Goal: Task Accomplishment & Management: Manage account settings

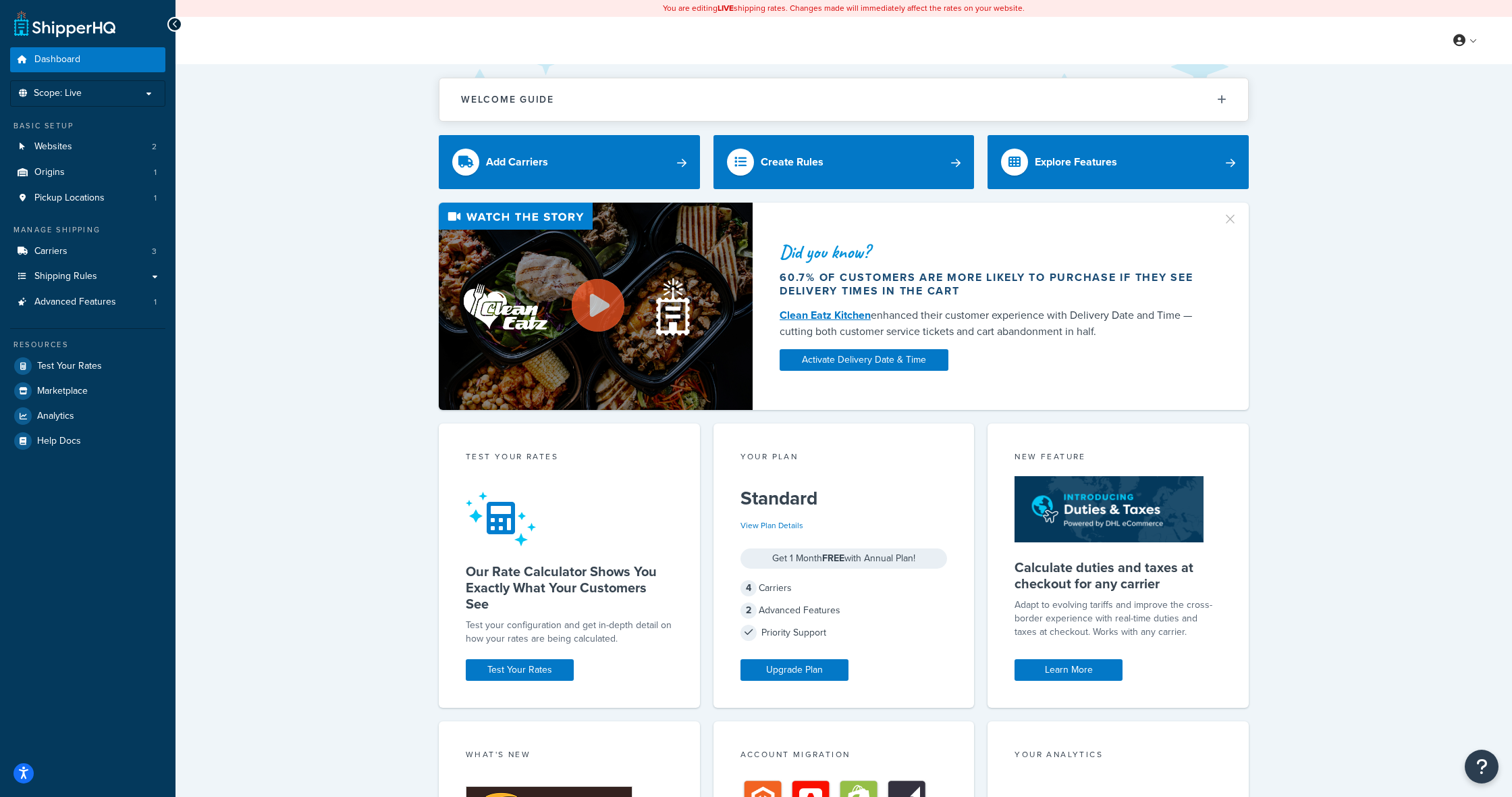
scroll to position [19, 0]
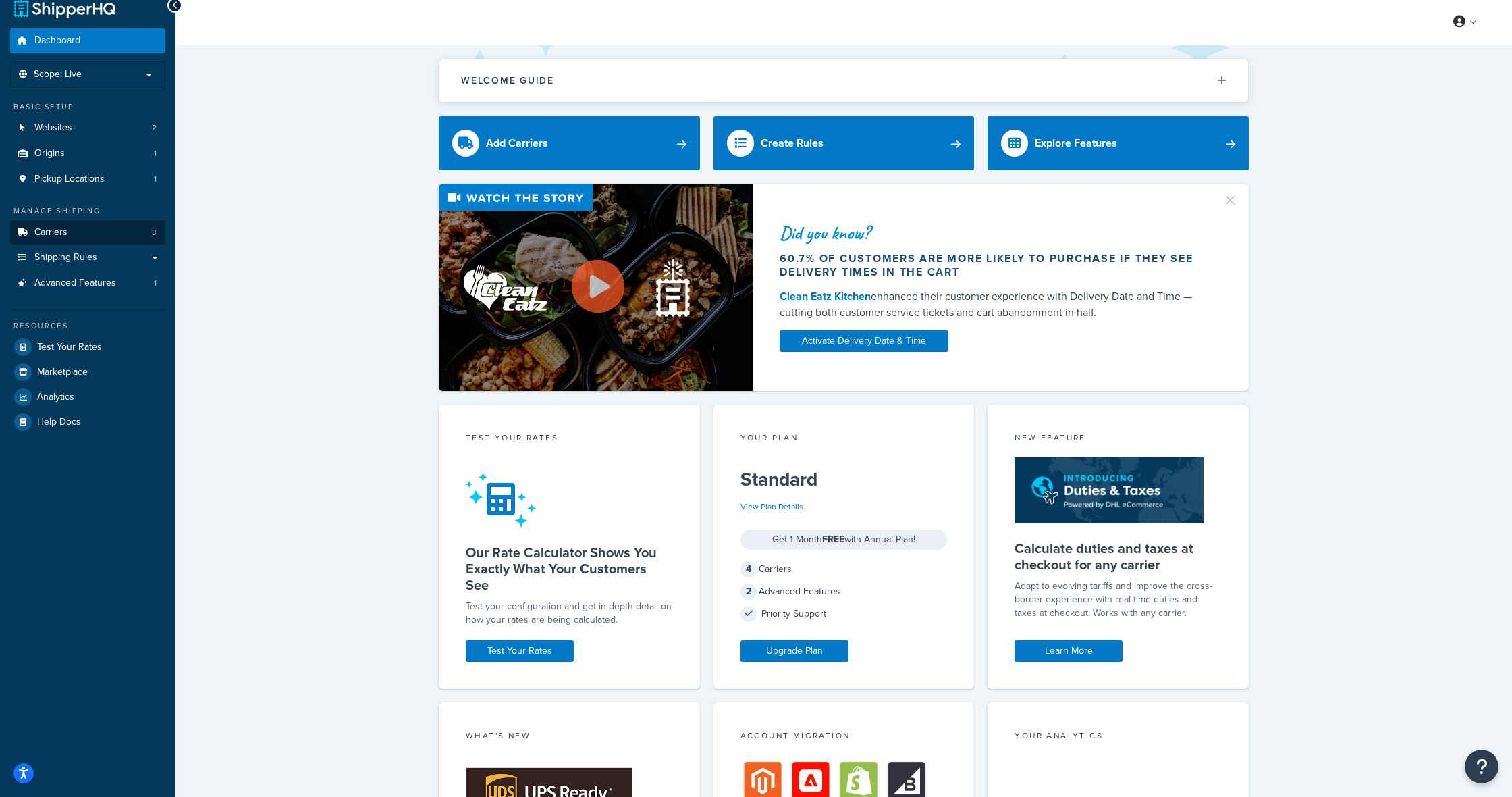
click at [68, 228] on link "Carriers 3" at bounding box center [88, 232] width 155 height 25
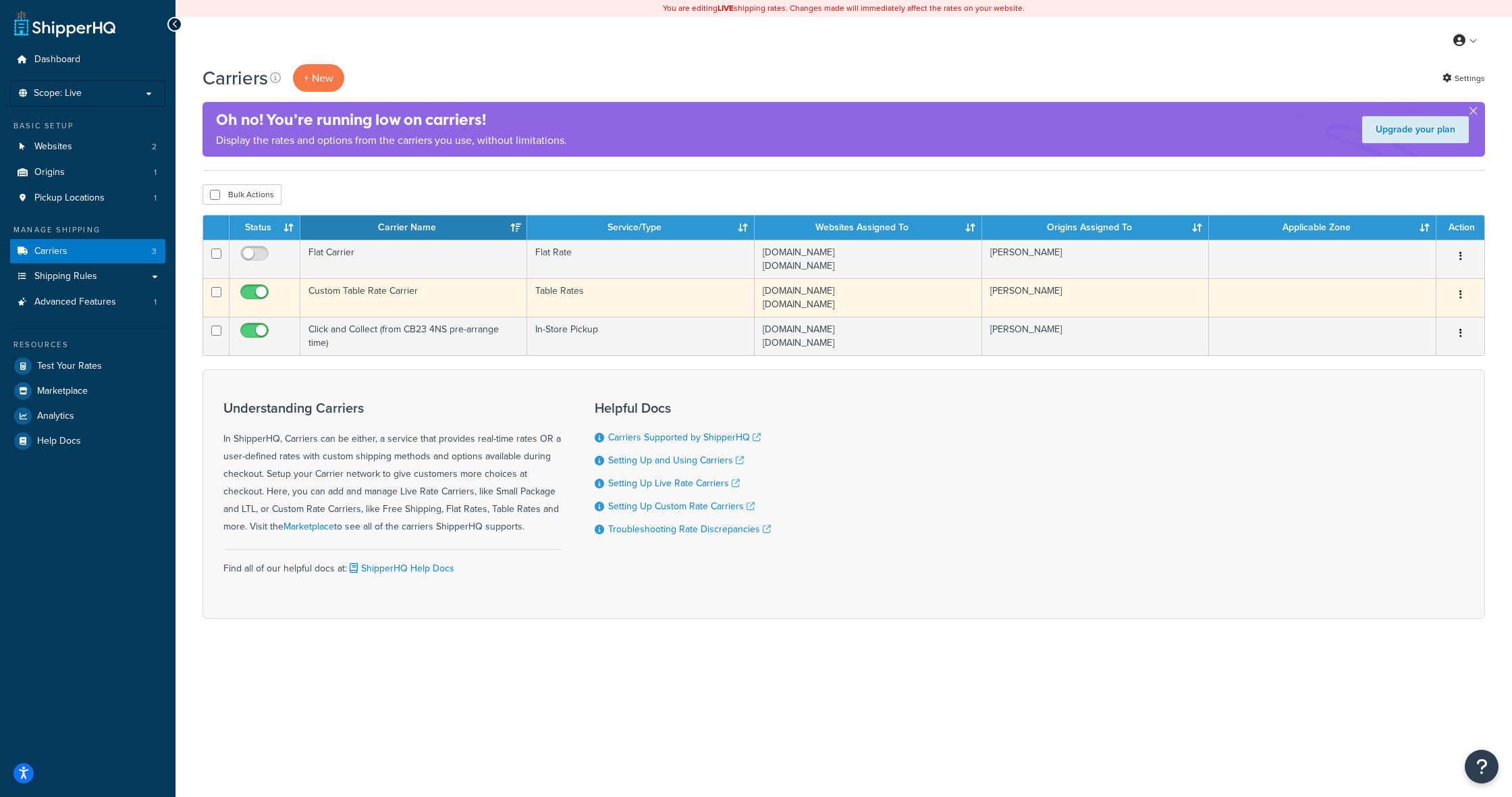
click at [841, 291] on td "www.joalexander.co.uk staging.joalexander.co.uk" at bounding box center [868, 297] width 227 height 39
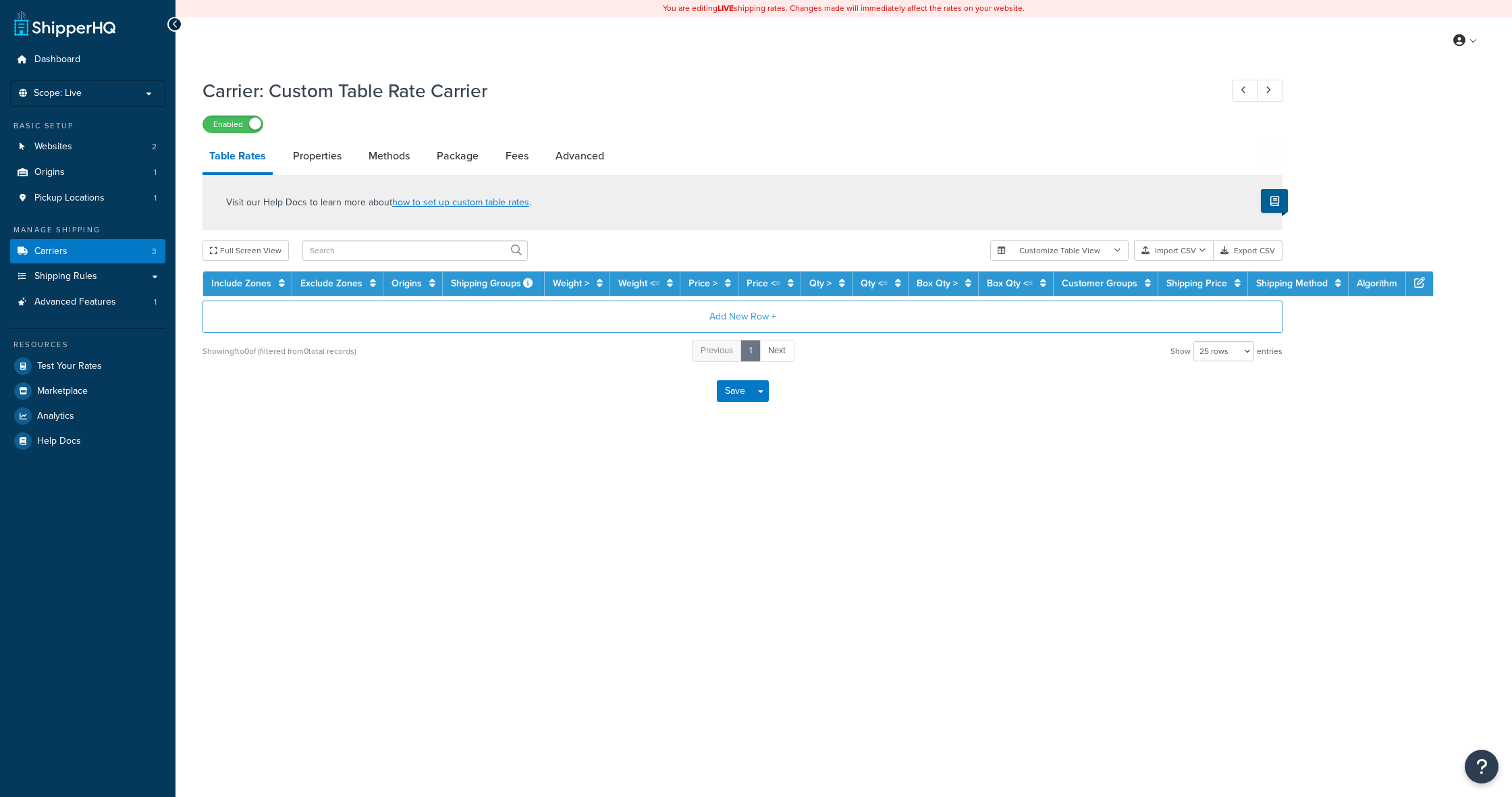
select select "25"
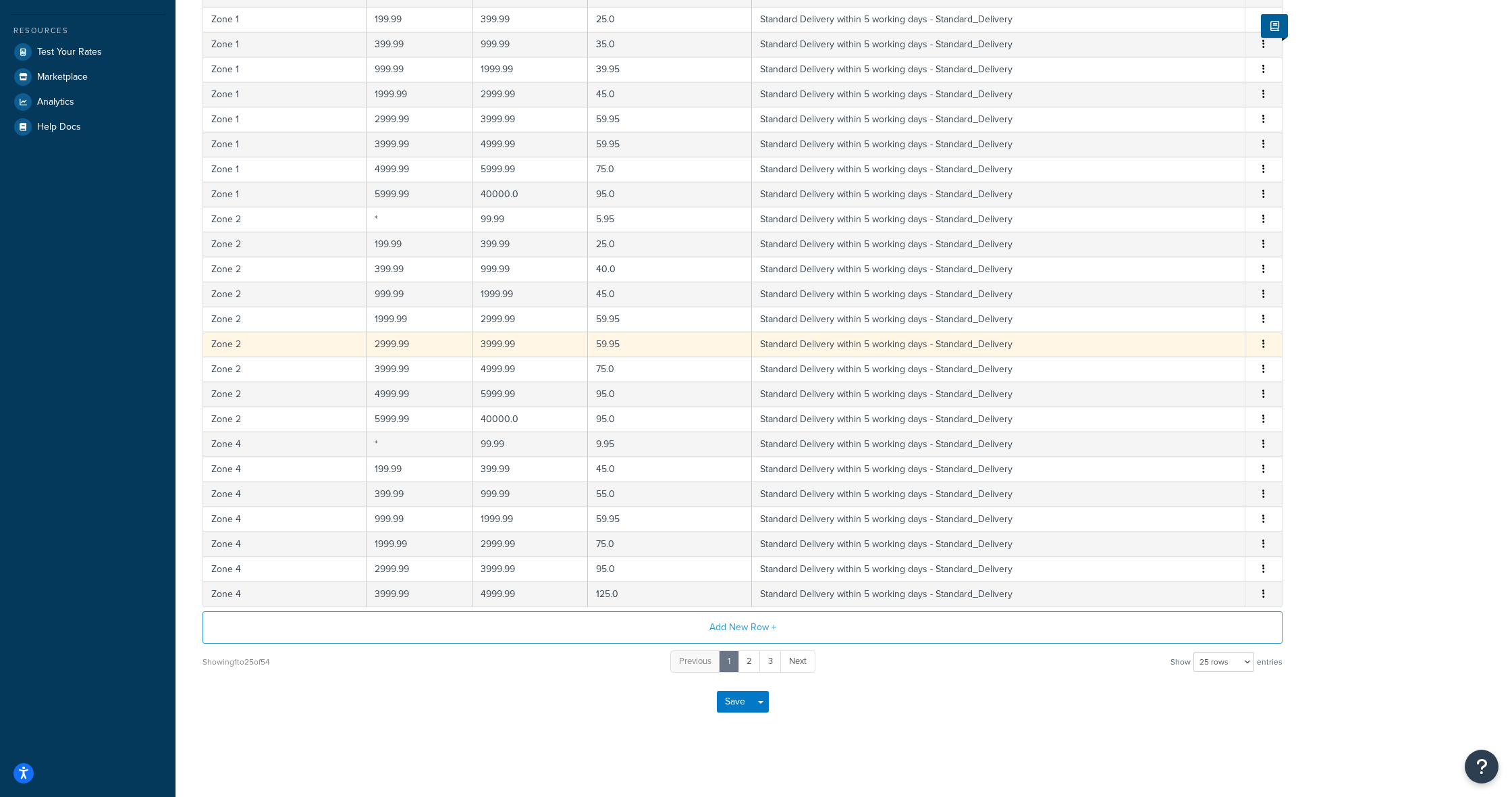
scroll to position [314, 0]
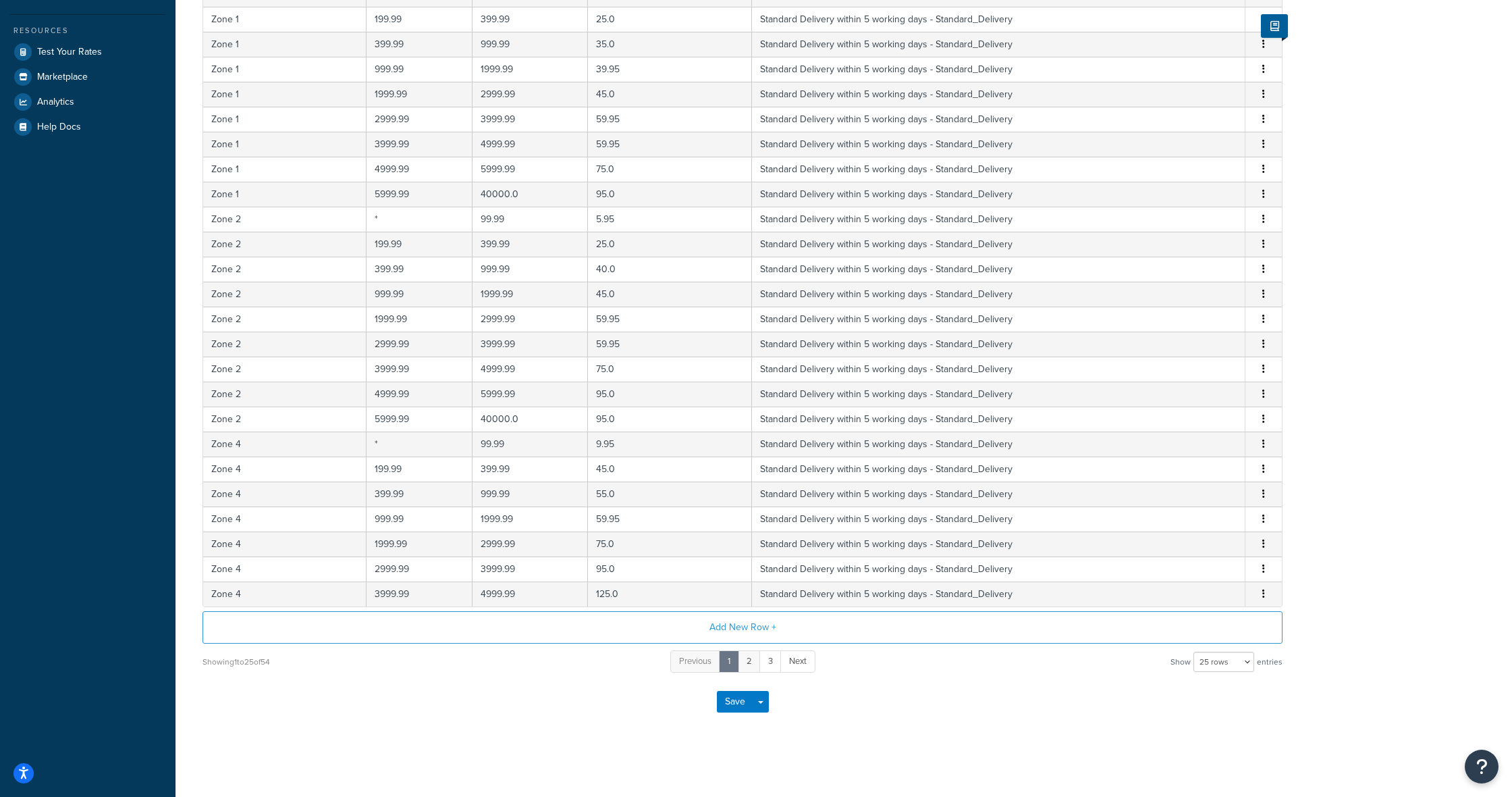
click at [751, 661] on link "2" at bounding box center [749, 661] width 23 height 23
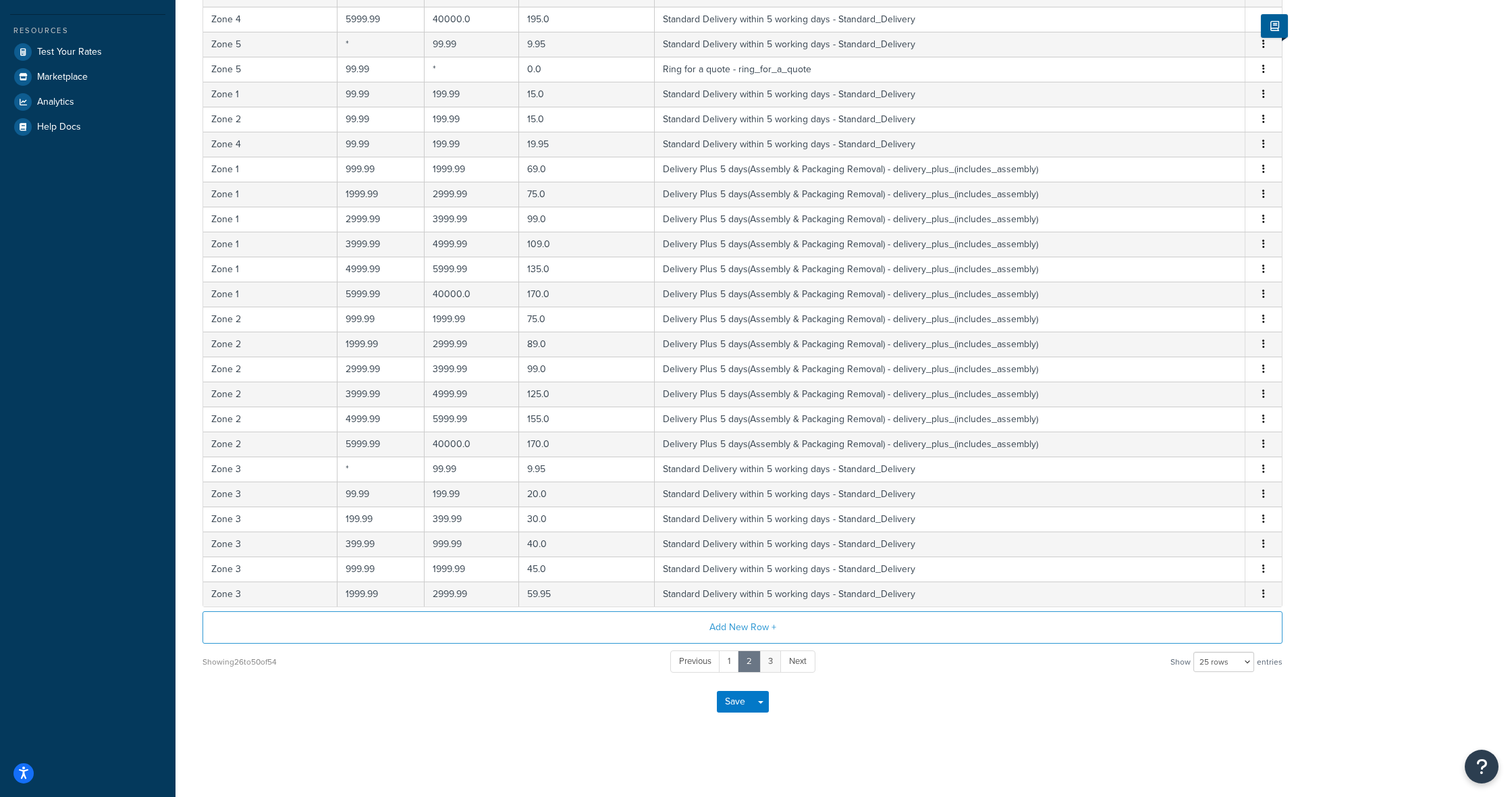
click at [774, 662] on link "3" at bounding box center [770, 661] width 23 height 23
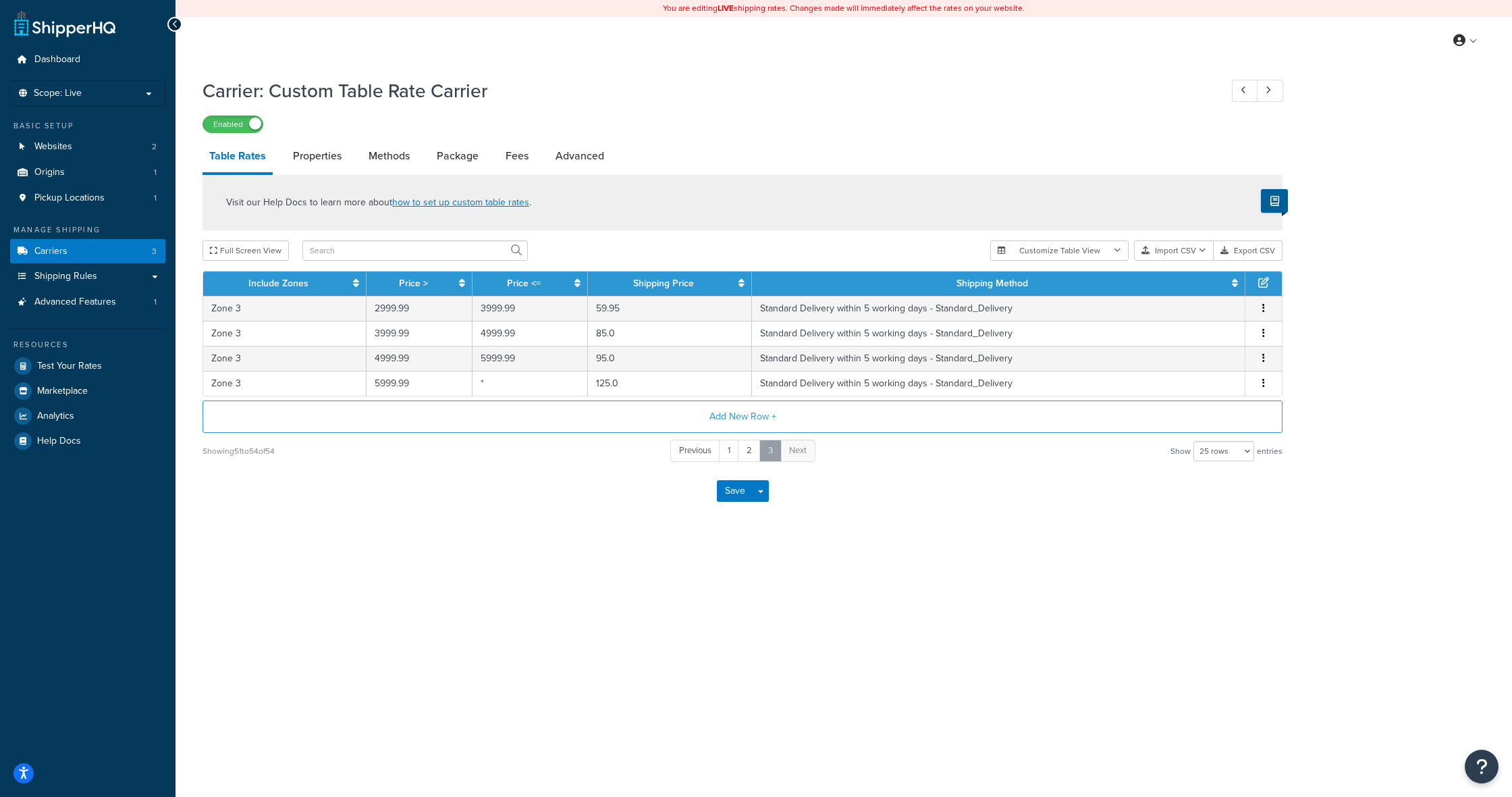
scroll to position [0, 0]
click at [88, 271] on span "Shipping Rules" at bounding box center [65, 277] width 63 height 11
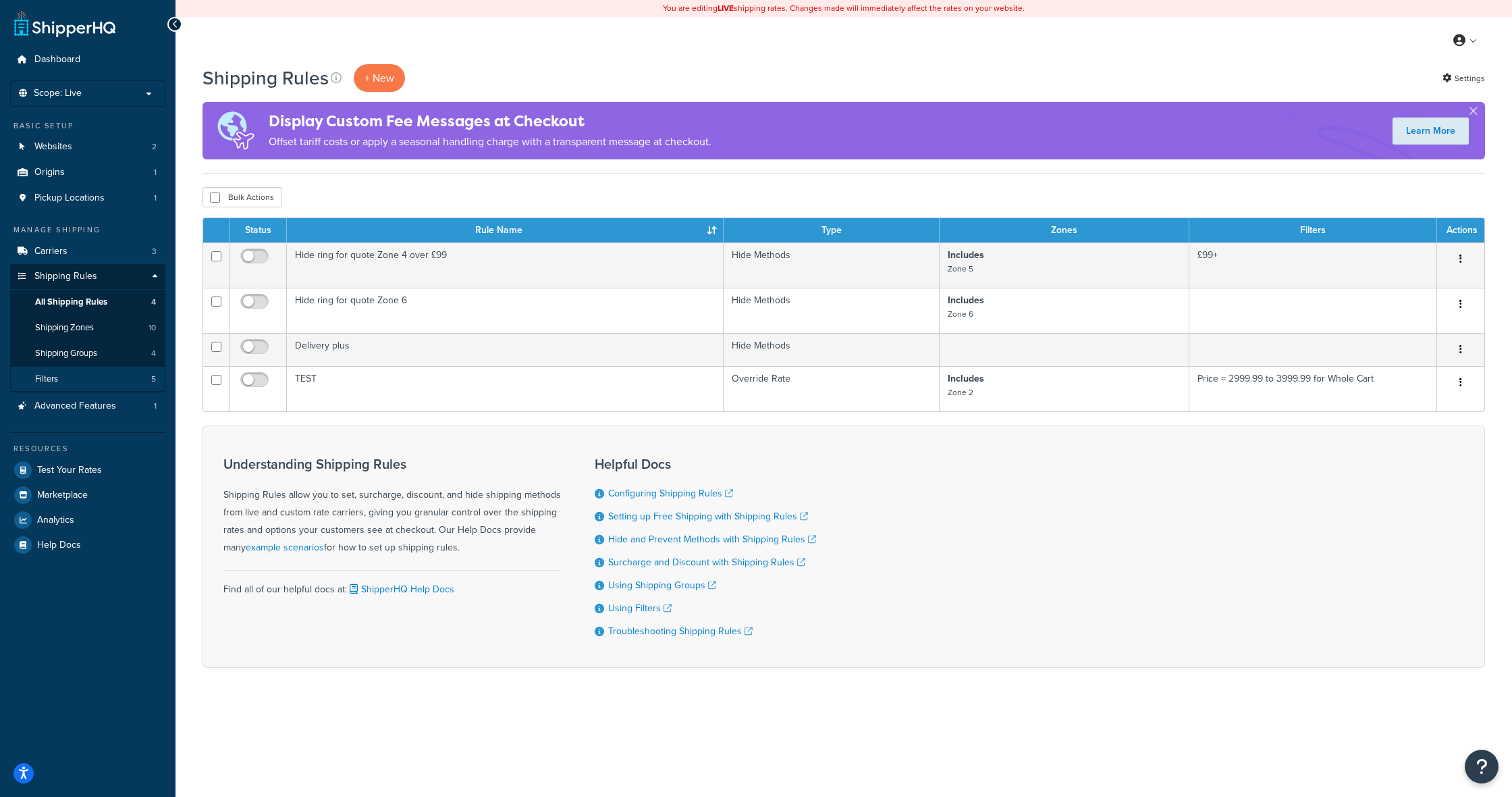
click at [59, 374] on link "Filters 5" at bounding box center [88, 379] width 155 height 25
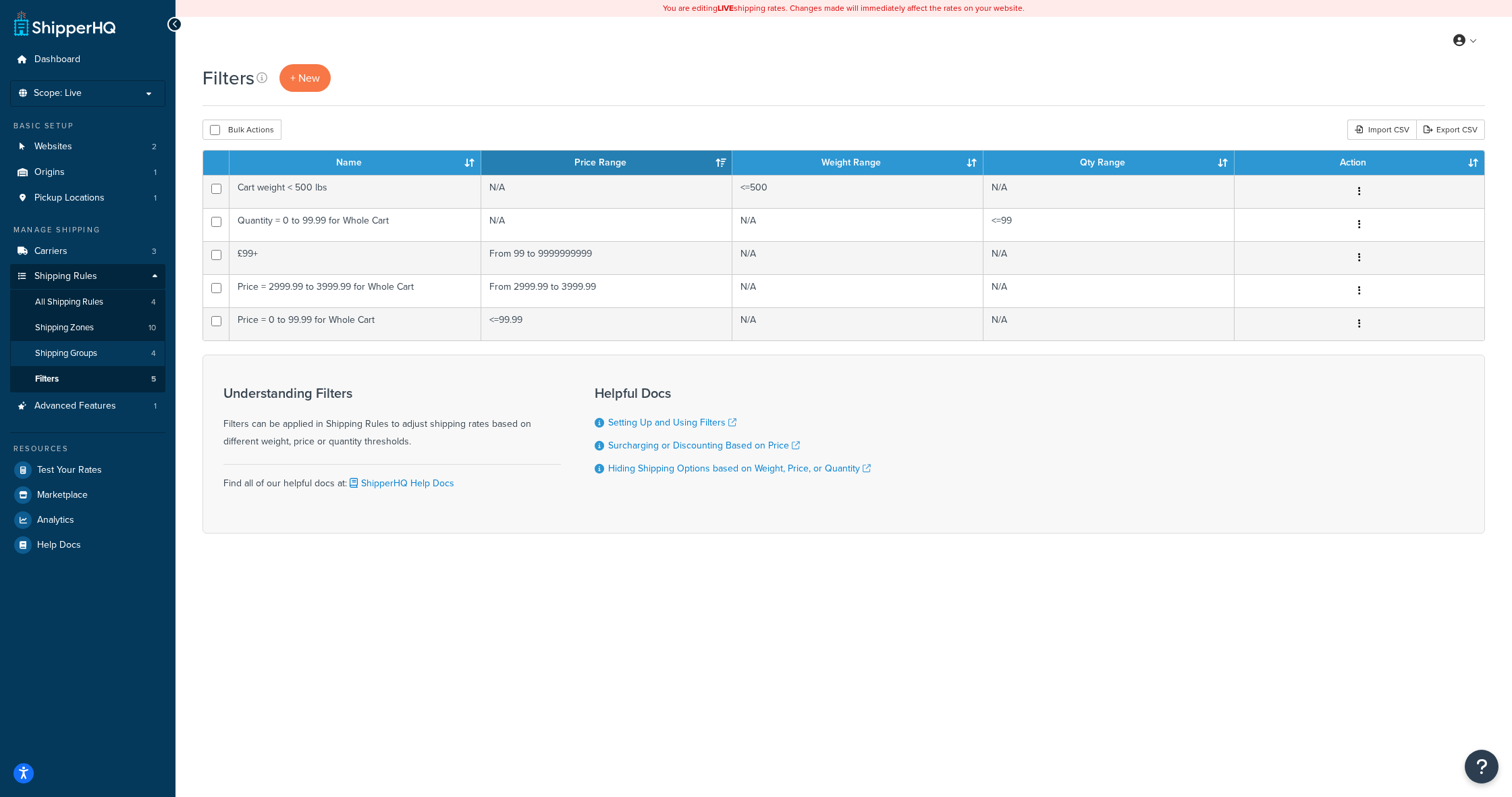
click at [76, 349] on span "Shipping Groups" at bounding box center [66, 353] width 63 height 11
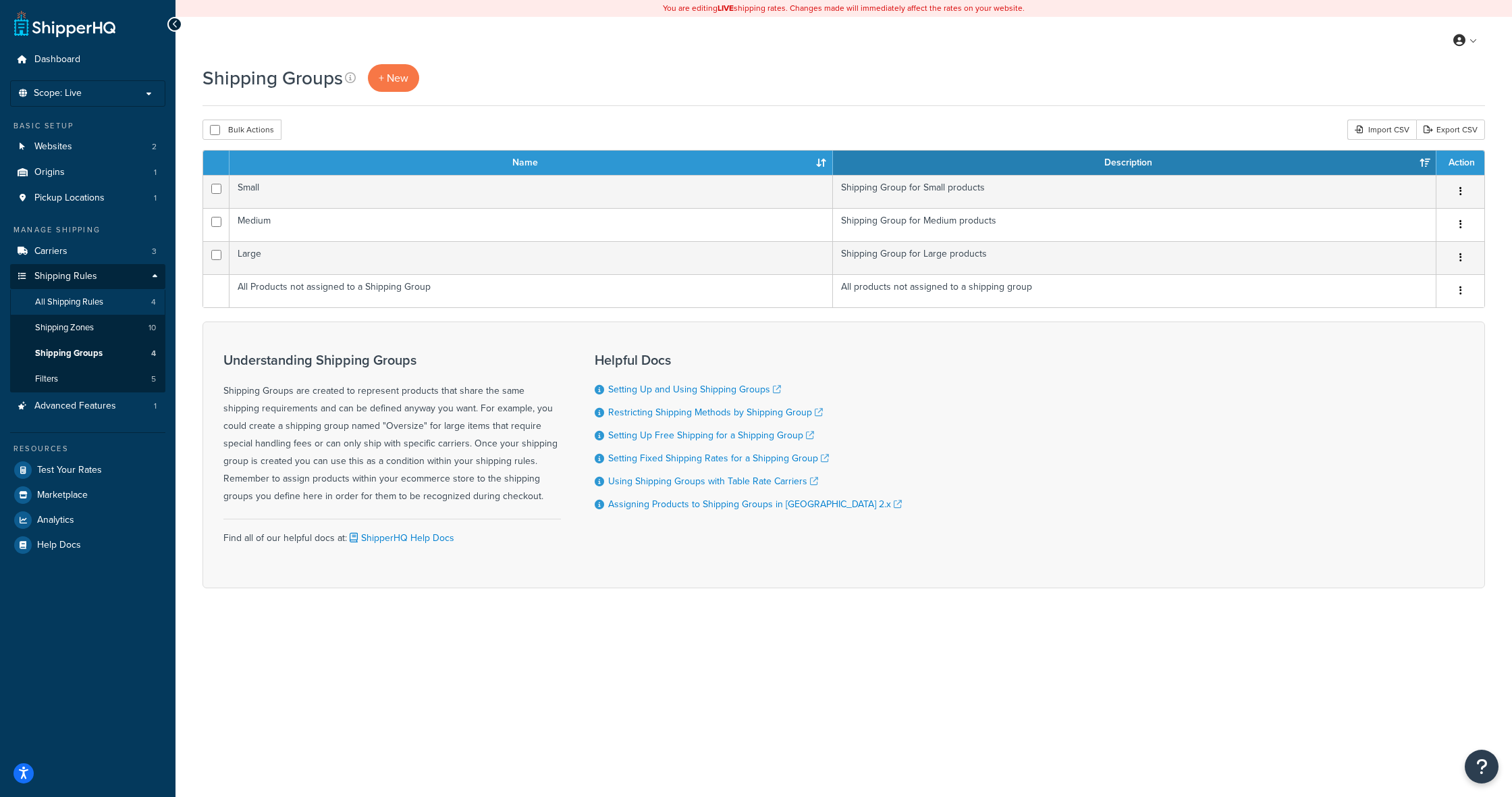
click at [75, 297] on span "All Shipping Rules" at bounding box center [69, 302] width 68 height 11
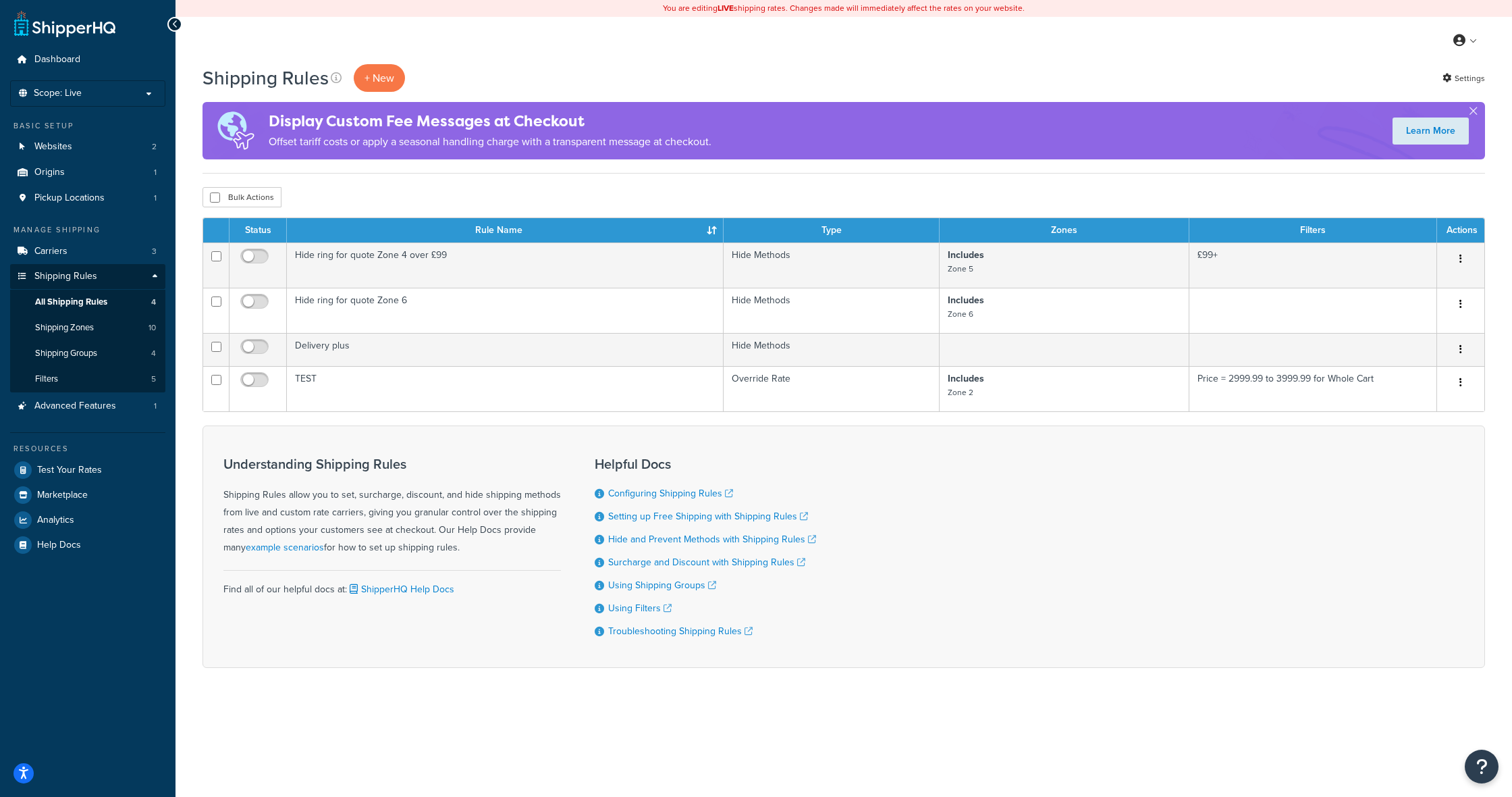
click at [60, 271] on span "Shipping Rules" at bounding box center [65, 277] width 63 height 11
click at [61, 247] on span "Carriers" at bounding box center [50, 251] width 33 height 11
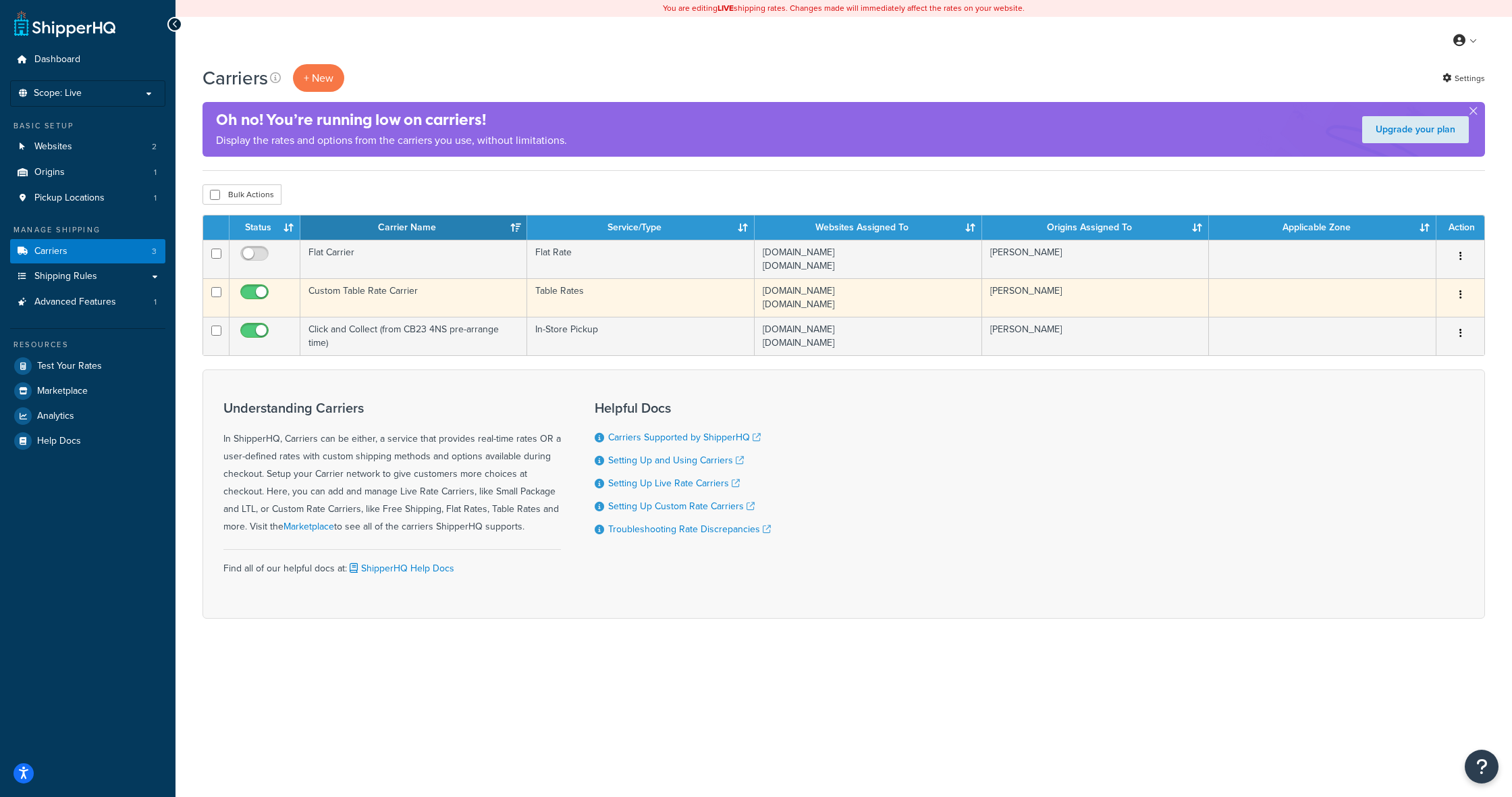
click at [1359, 300] on td at bounding box center [1323, 297] width 227 height 39
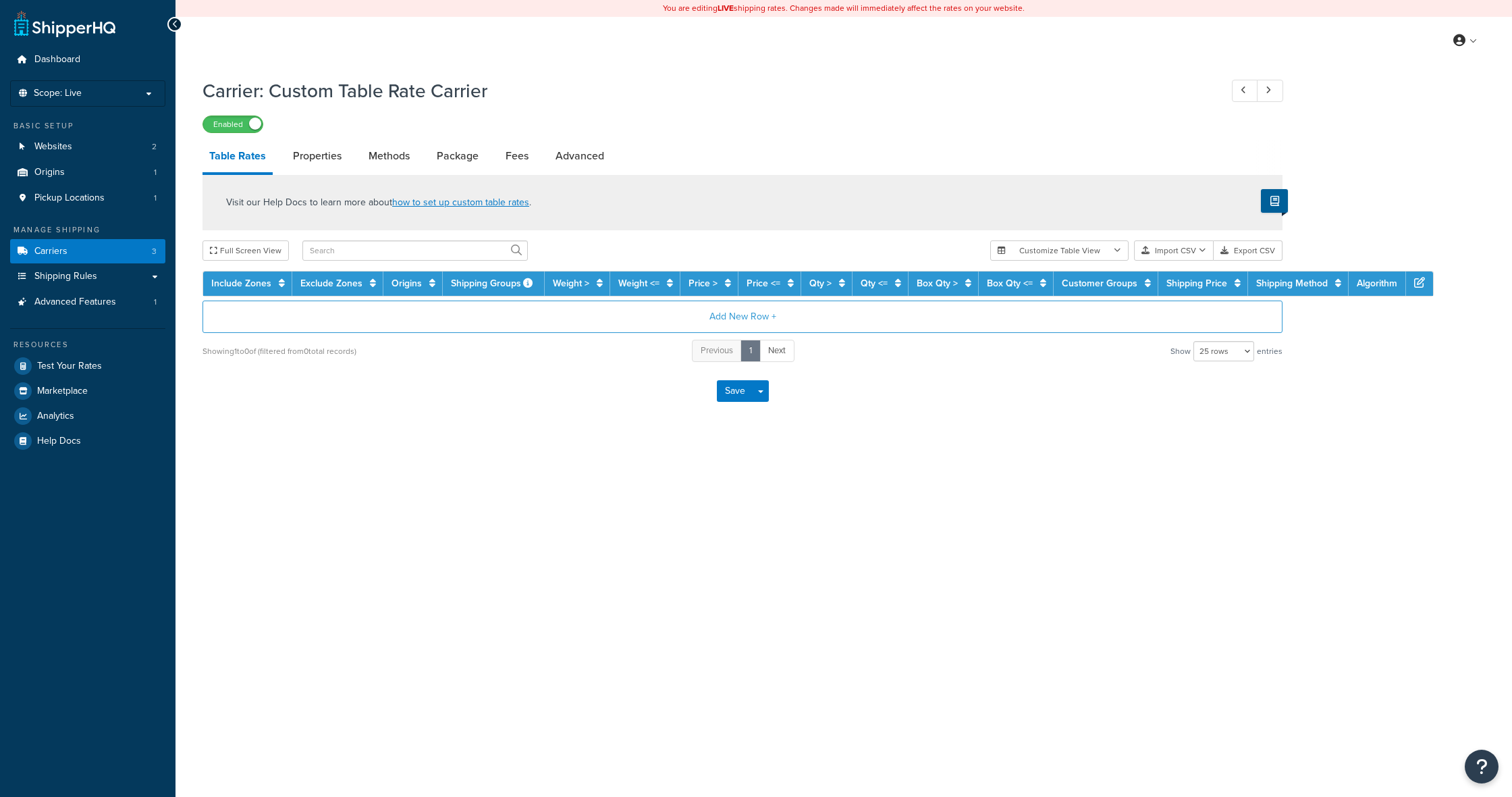
select select "25"
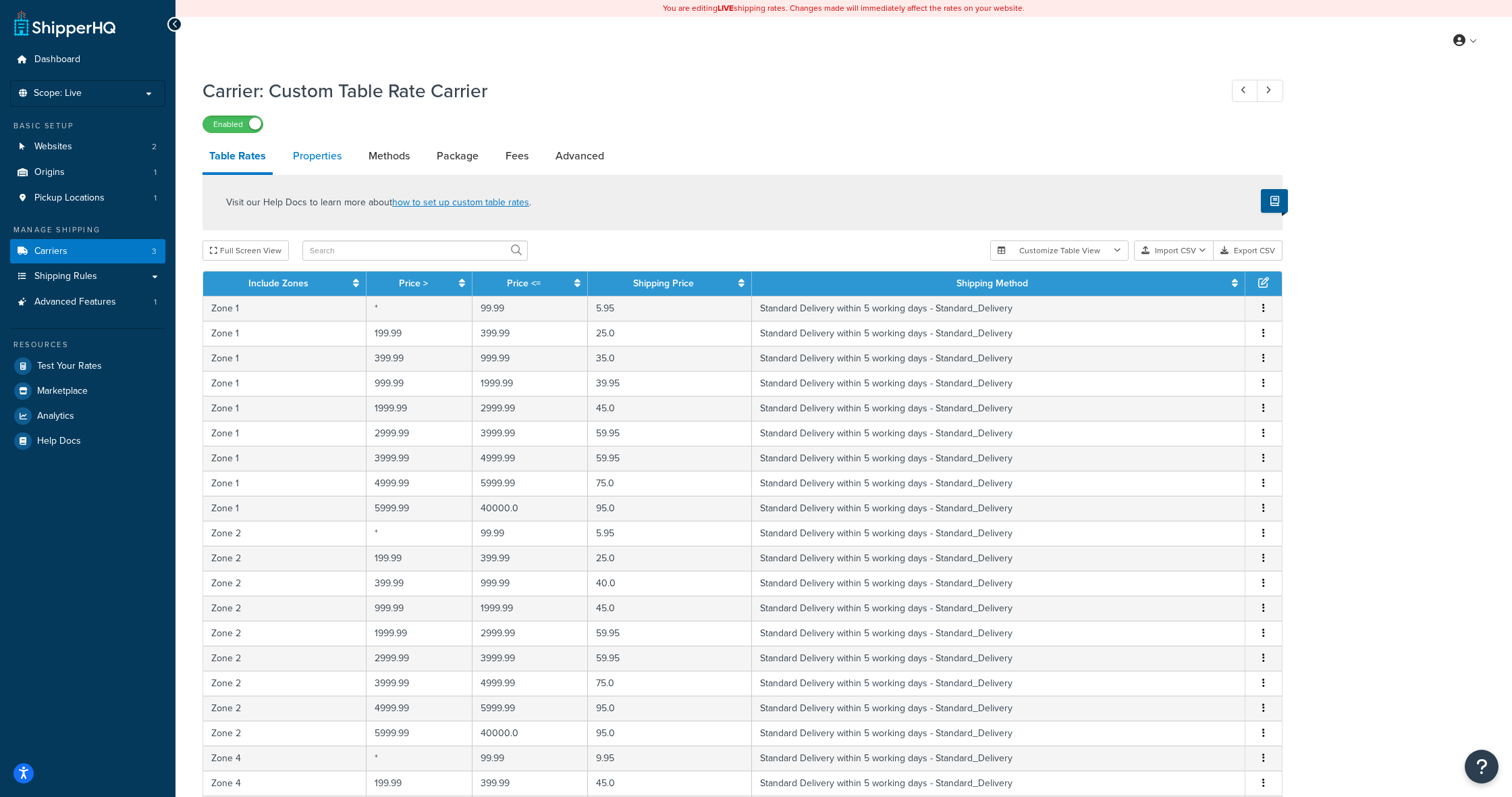
click at [325, 160] on link "Properties" at bounding box center [317, 155] width 63 height 32
select select "HIGHEST"
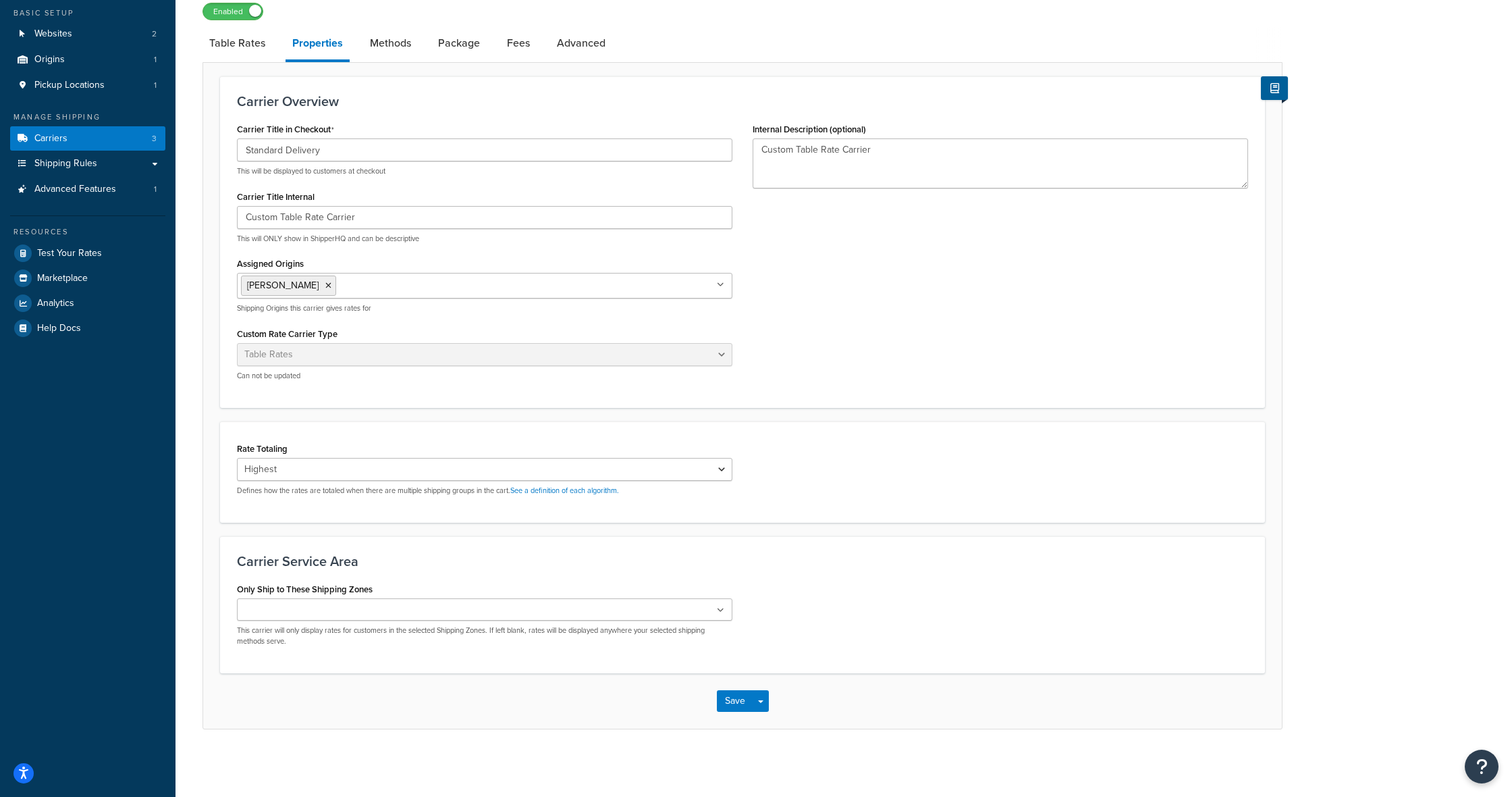
scroll to position [112, 0]
click at [390, 45] on link "Methods" at bounding box center [390, 44] width 55 height 32
select select "25"
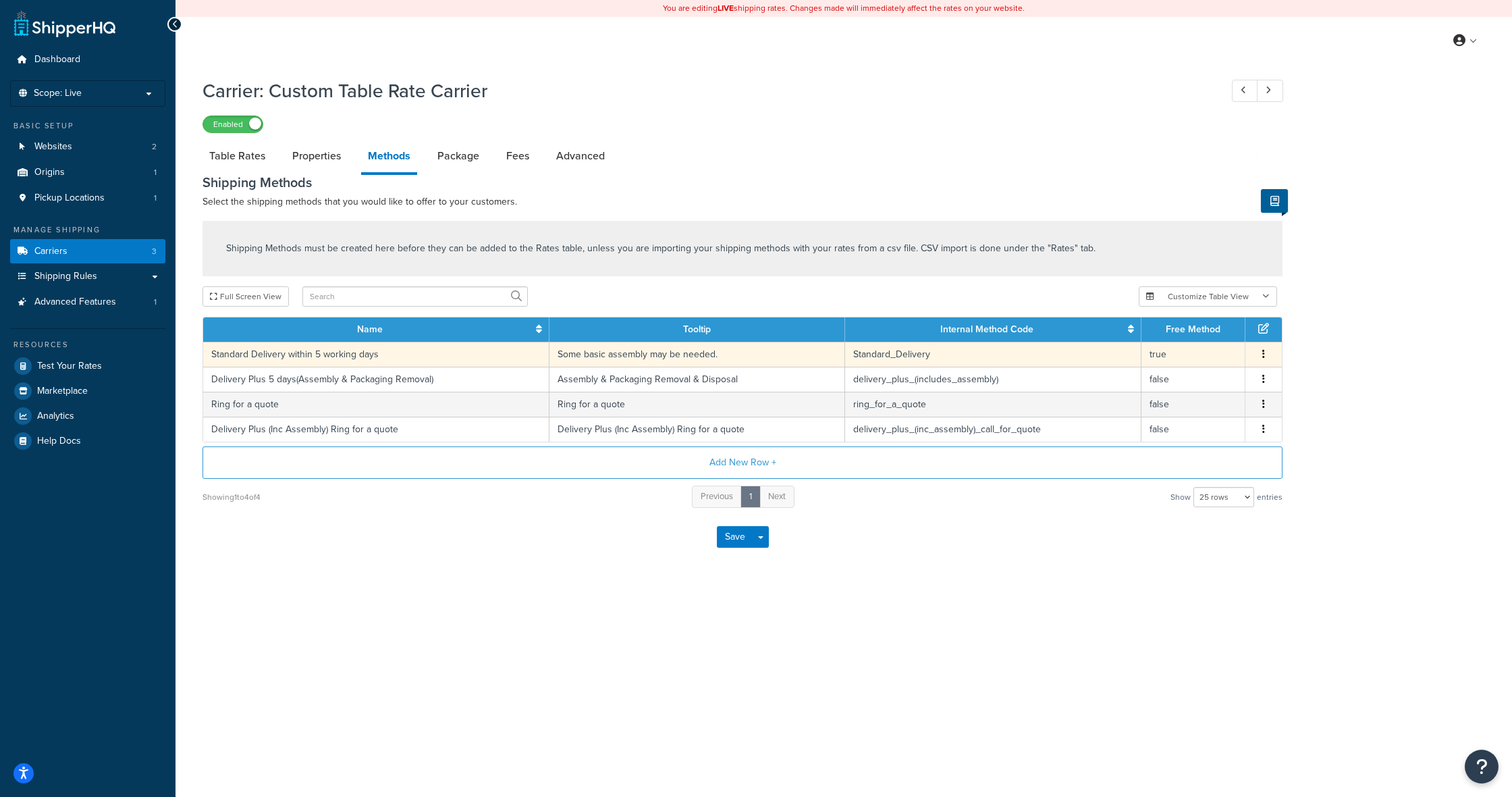
click at [1266, 354] on button "button" at bounding box center [1263, 354] width 10 height 15
click at [1181, 341] on div "Edit" at bounding box center [1195, 341] width 96 height 27
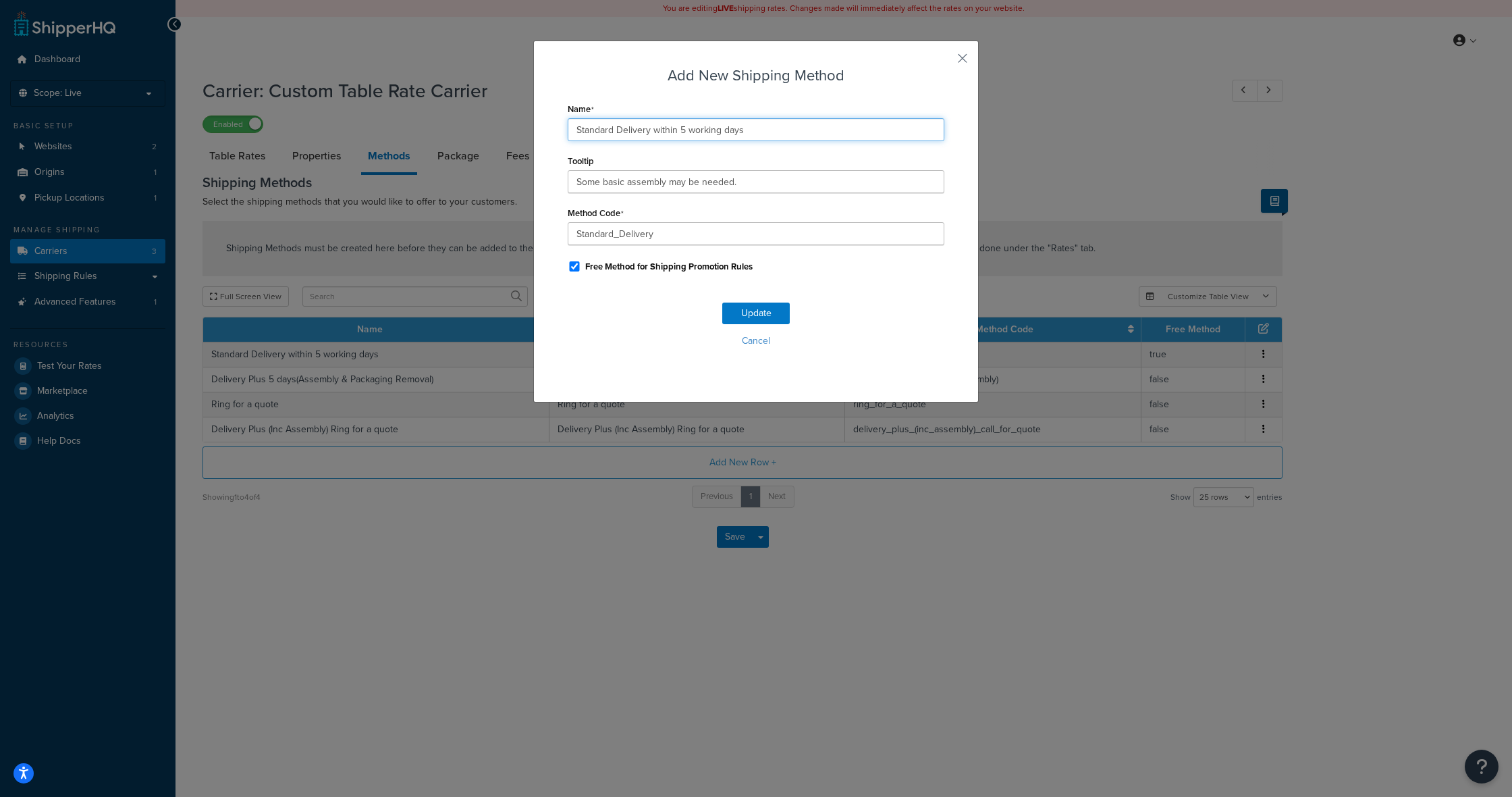
click at [685, 128] on input "Standard Delivery within 5 working days" at bounding box center [755, 130] width 376 height 23
type input "Standard Delivery within 7 working days"
click at [747, 317] on button "Update" at bounding box center [755, 313] width 67 height 22
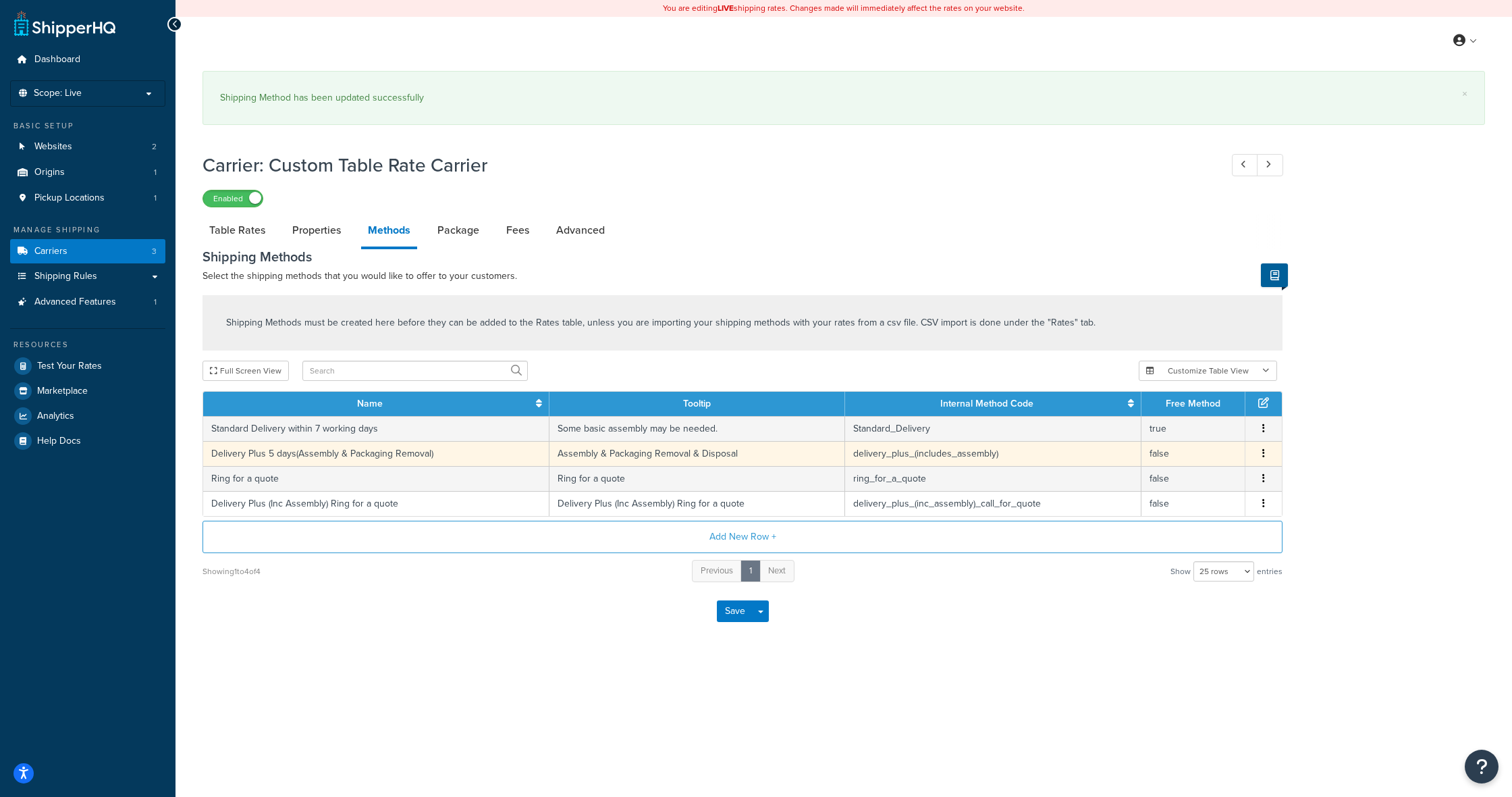
click at [1264, 452] on icon "button" at bounding box center [1263, 453] width 3 height 9
click at [1207, 443] on div "Edit" at bounding box center [1195, 441] width 96 height 27
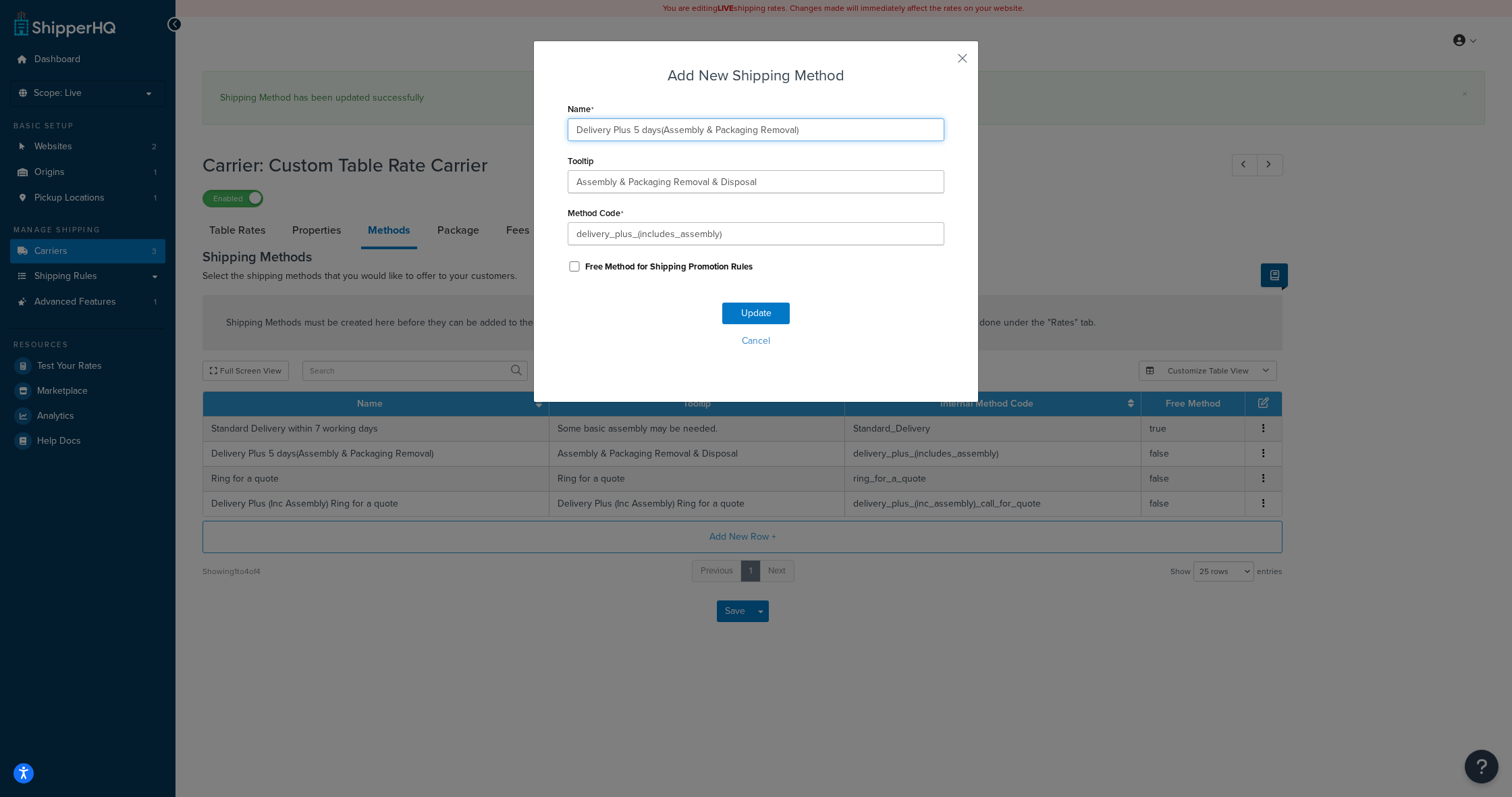
click at [638, 125] on input "Delivery Plus 5 days(Assembly & Packaging Removal)" at bounding box center [755, 130] width 376 height 23
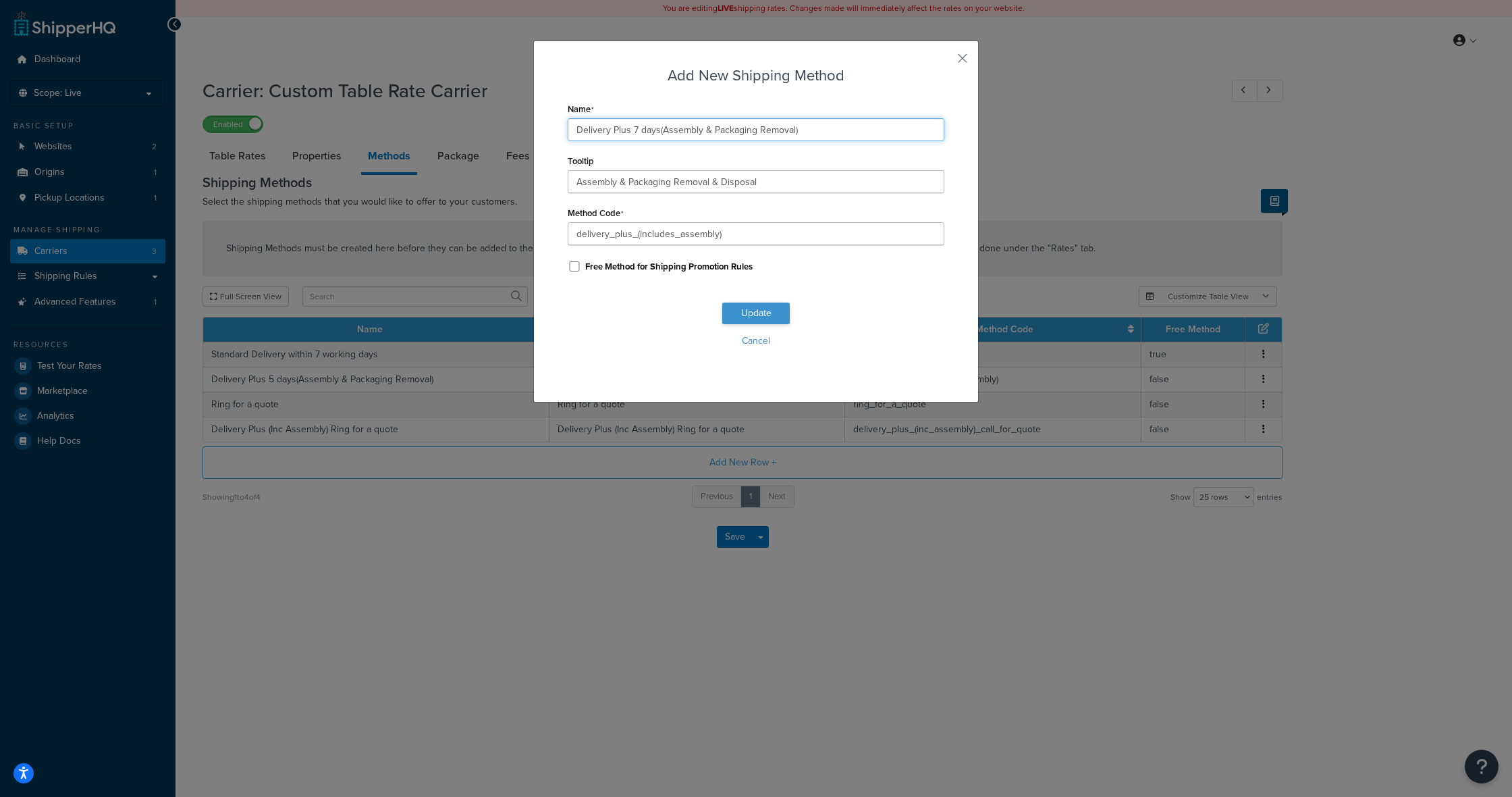
type input "Delivery Plus 7 days(Assembly & Packaging Removal)"
click at [775, 317] on button "Update" at bounding box center [755, 313] width 67 height 22
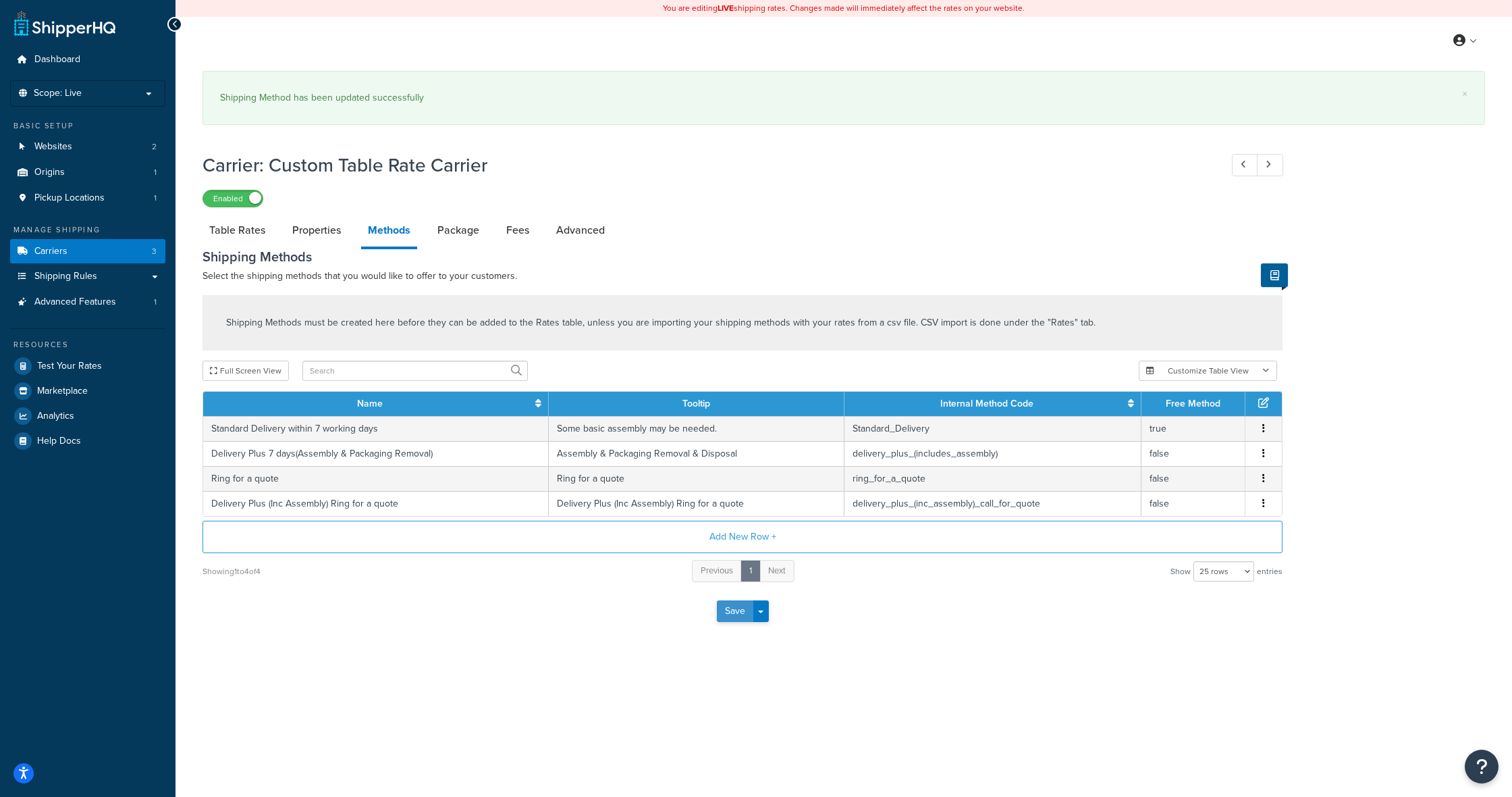
click at [735, 612] on button "Save" at bounding box center [735, 610] width 36 height 22
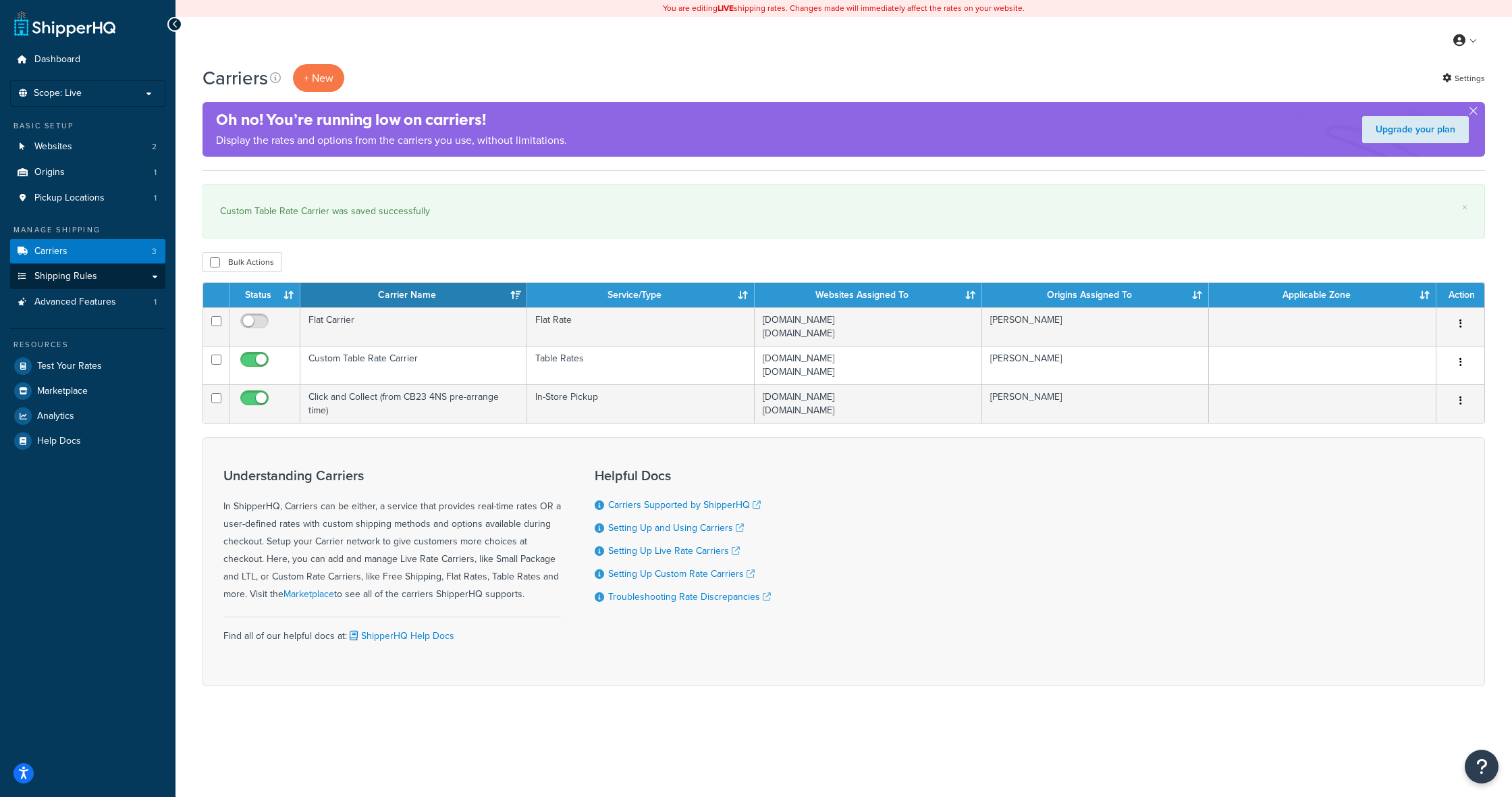
click at [77, 271] on span "Shipping Rules" at bounding box center [65, 277] width 63 height 11
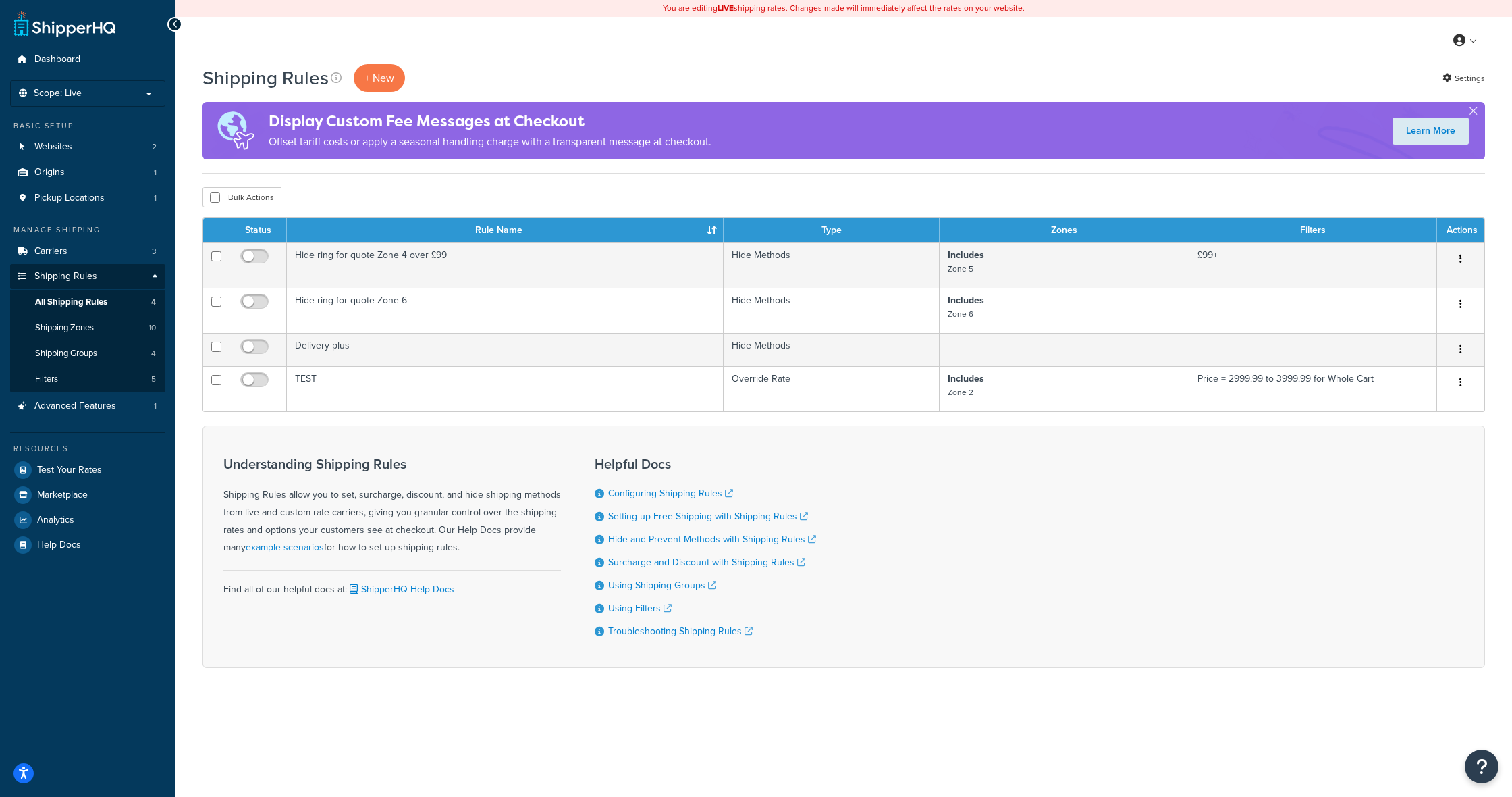
click at [64, 297] on span "All Shipping Rules" at bounding box center [71, 302] width 72 height 11
click at [67, 249] on link "Carriers 3" at bounding box center [88, 251] width 155 height 25
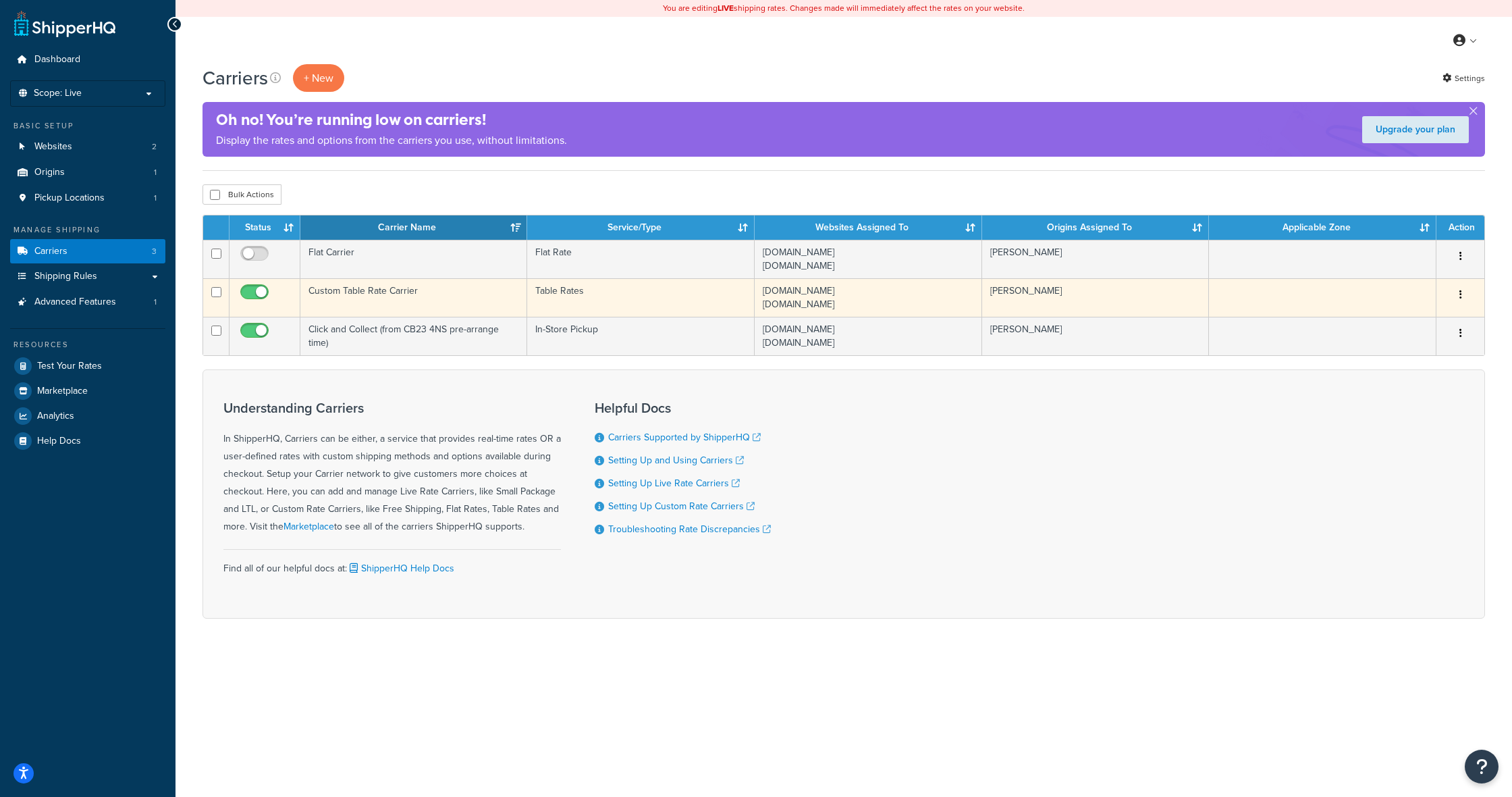
click at [1155, 308] on td "[PERSON_NAME]" at bounding box center [1095, 297] width 227 height 39
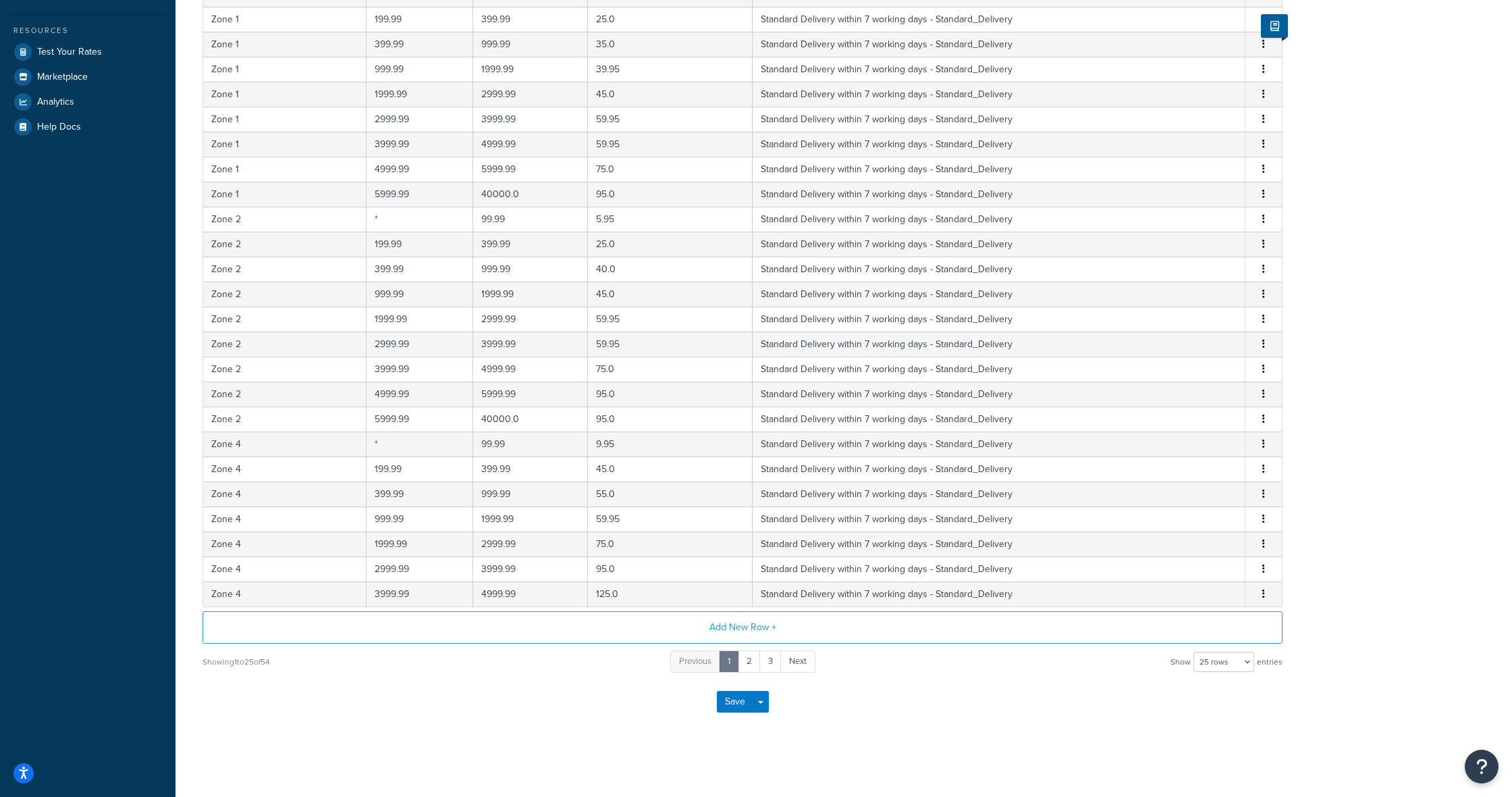
scroll to position [314, 0]
select select "100"
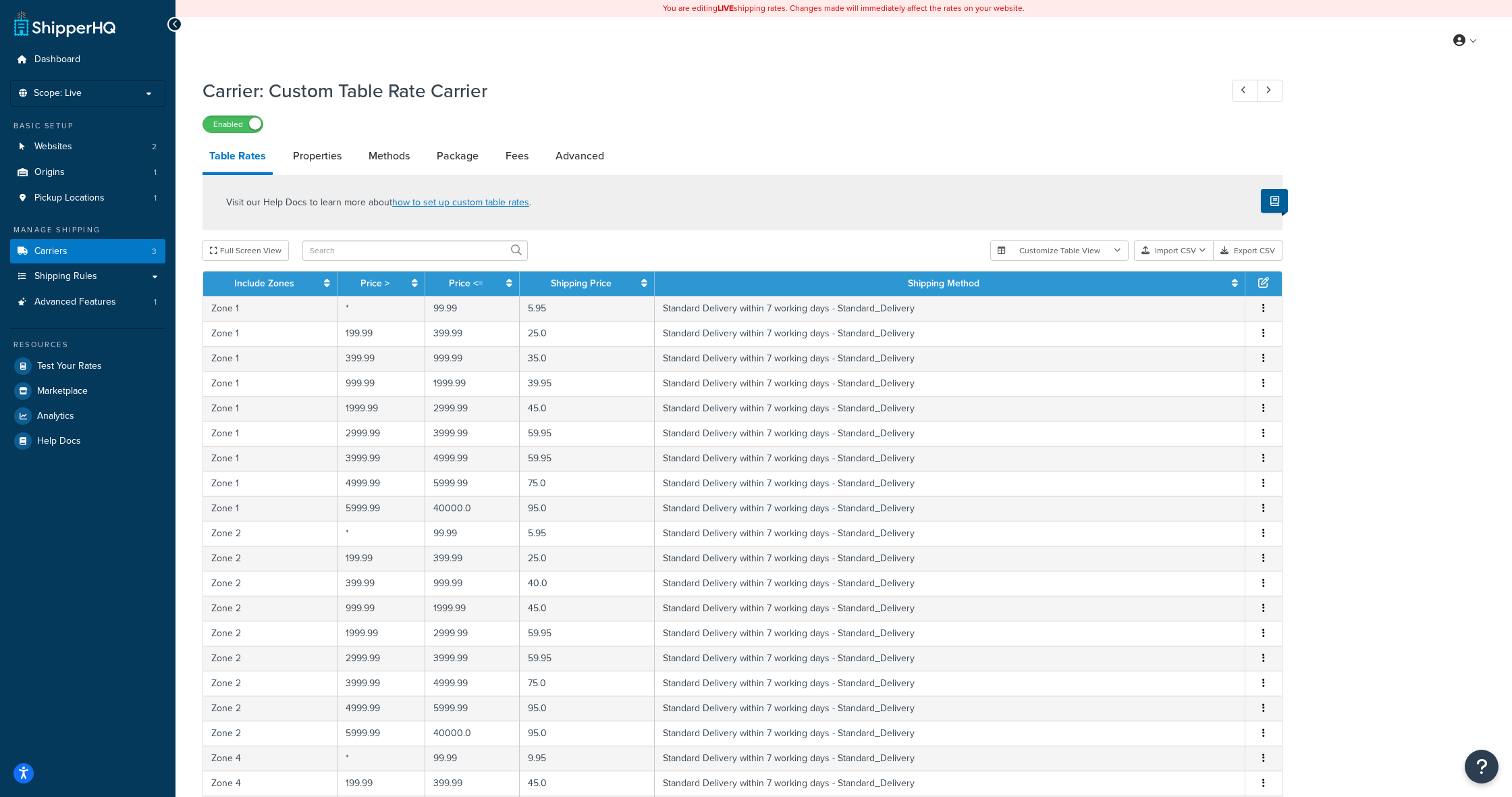
scroll to position [0, 0]
click at [85, 97] on p "Scope: Live" at bounding box center [87, 94] width 143 height 11
